Goal: Obtain resource: Obtain resource

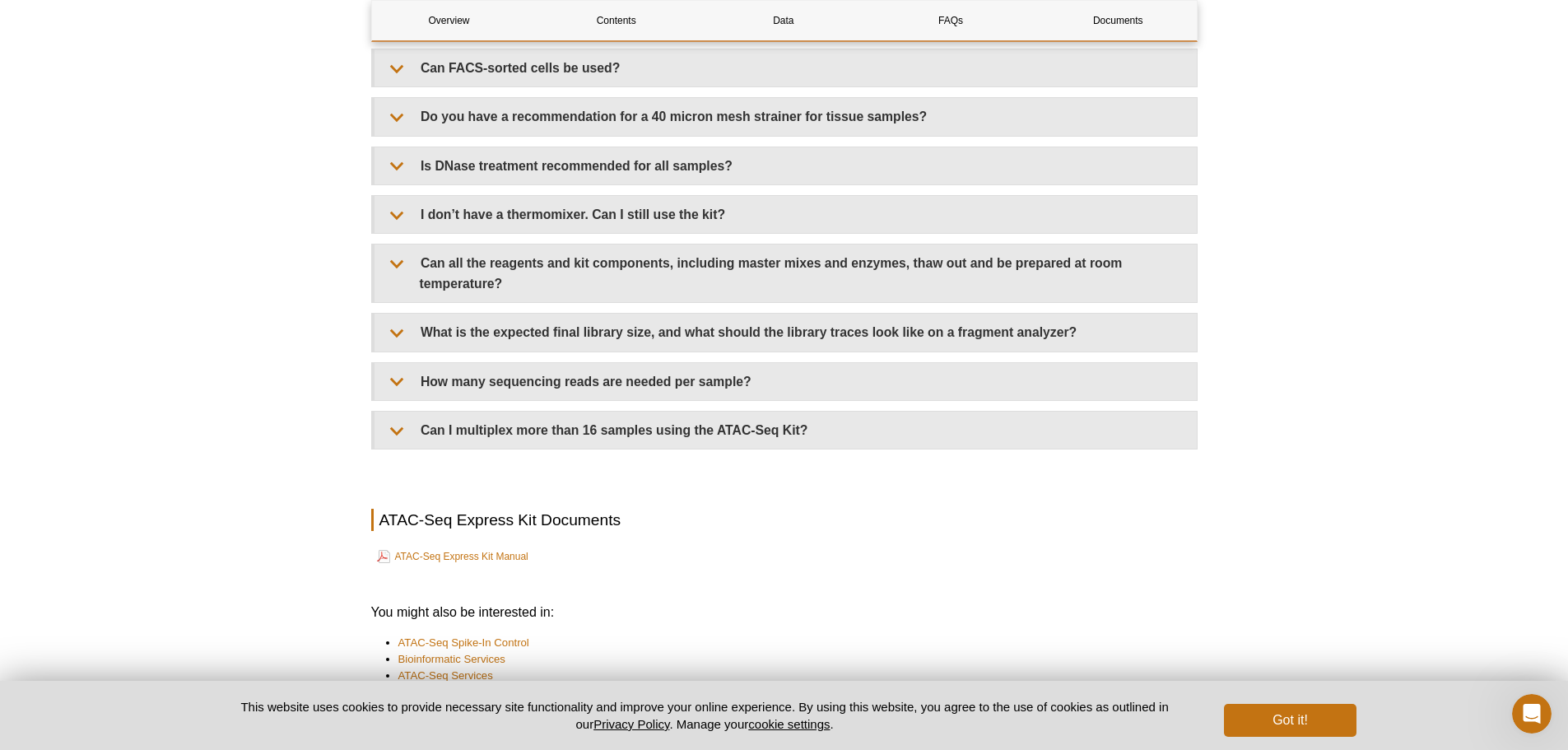
scroll to position [3734, 0]
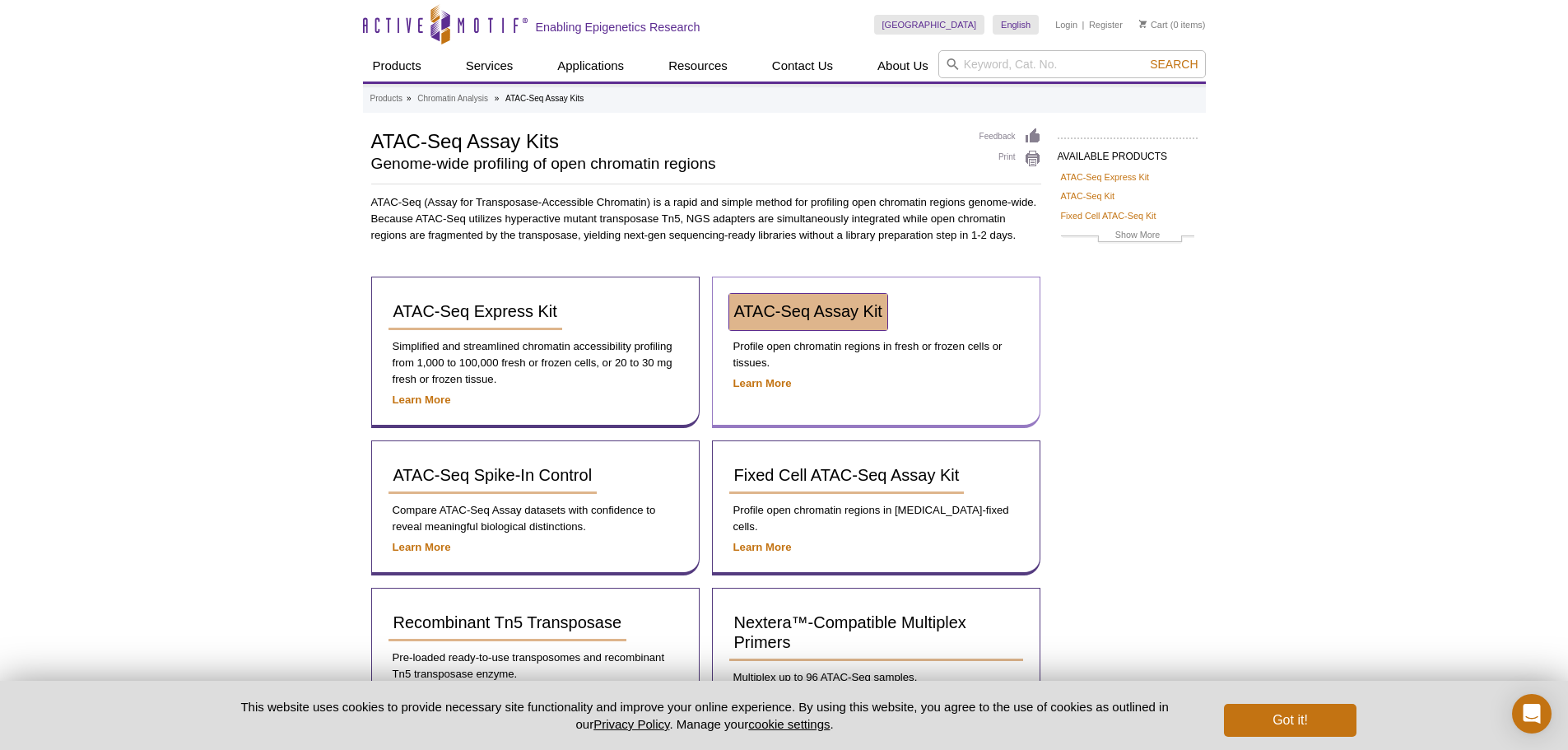
click at [852, 305] on span "ATAC-Seq Assay Kit" at bounding box center [808, 311] width 148 height 18
click at [1307, 707] on button "Got it!" at bounding box center [1290, 720] width 132 height 33
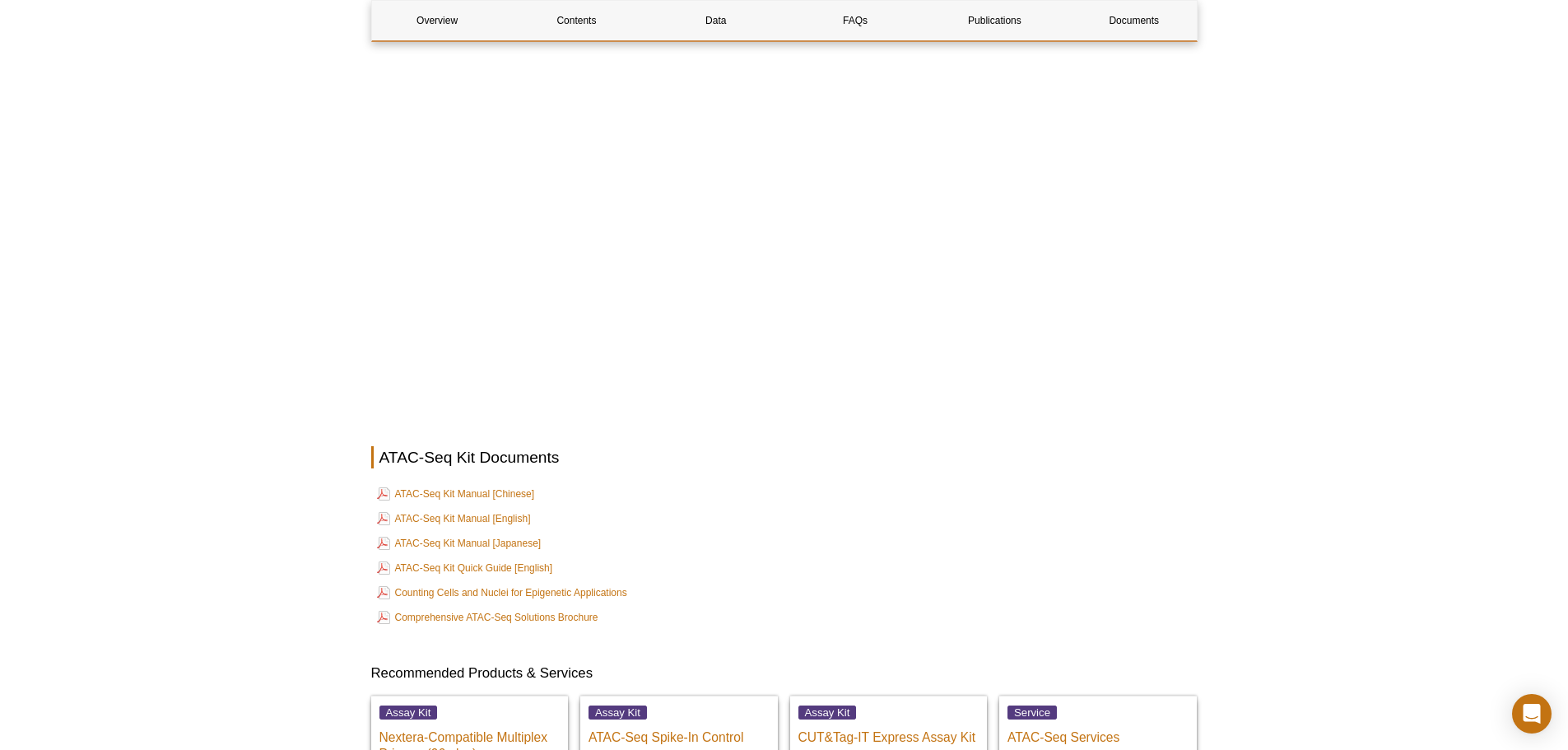
scroll to position [4279, 0]
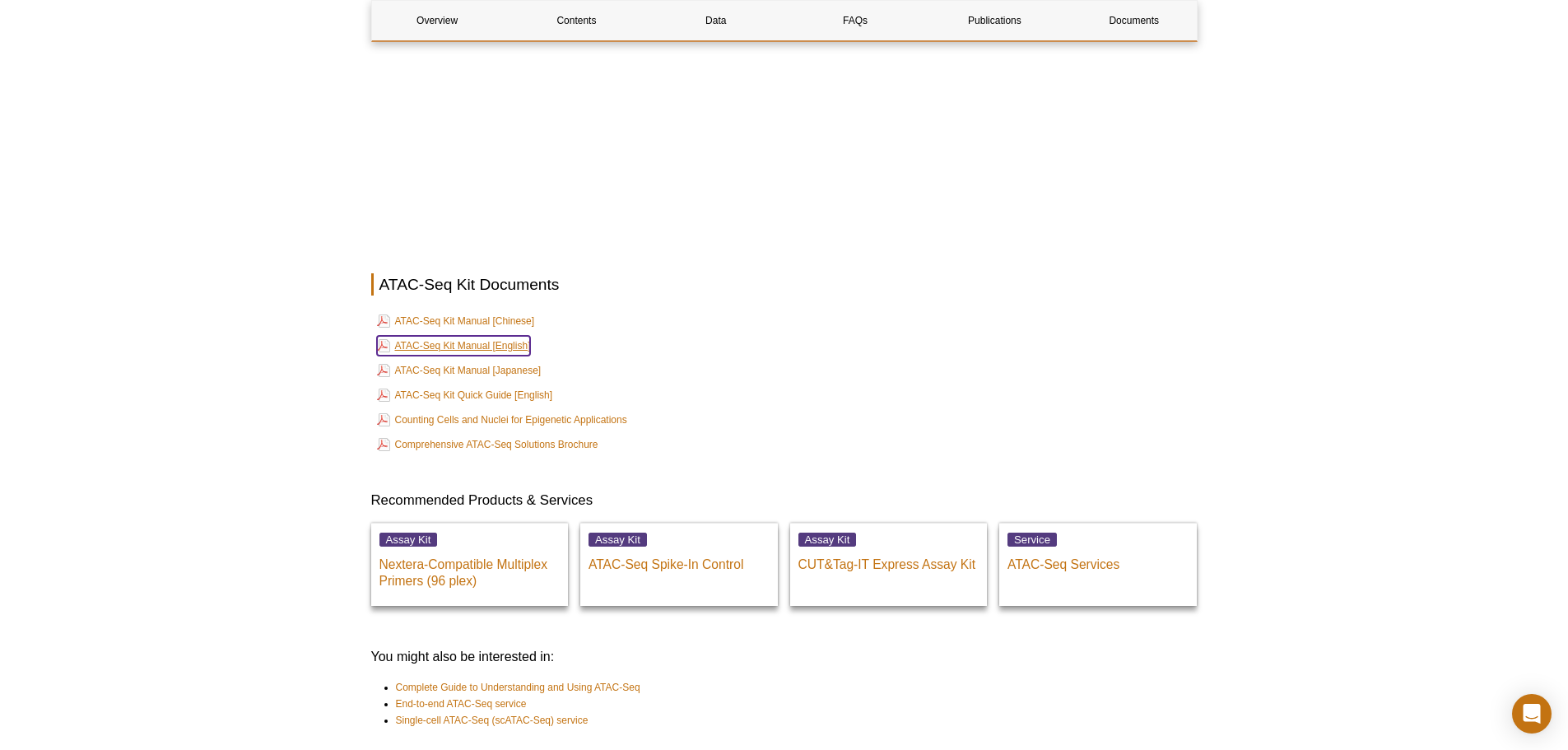
click at [481, 344] on link "ATAC-Seq Kit Manual [English]" at bounding box center [454, 346] width 154 height 20
